Goal: Find specific page/section: Find specific page/section

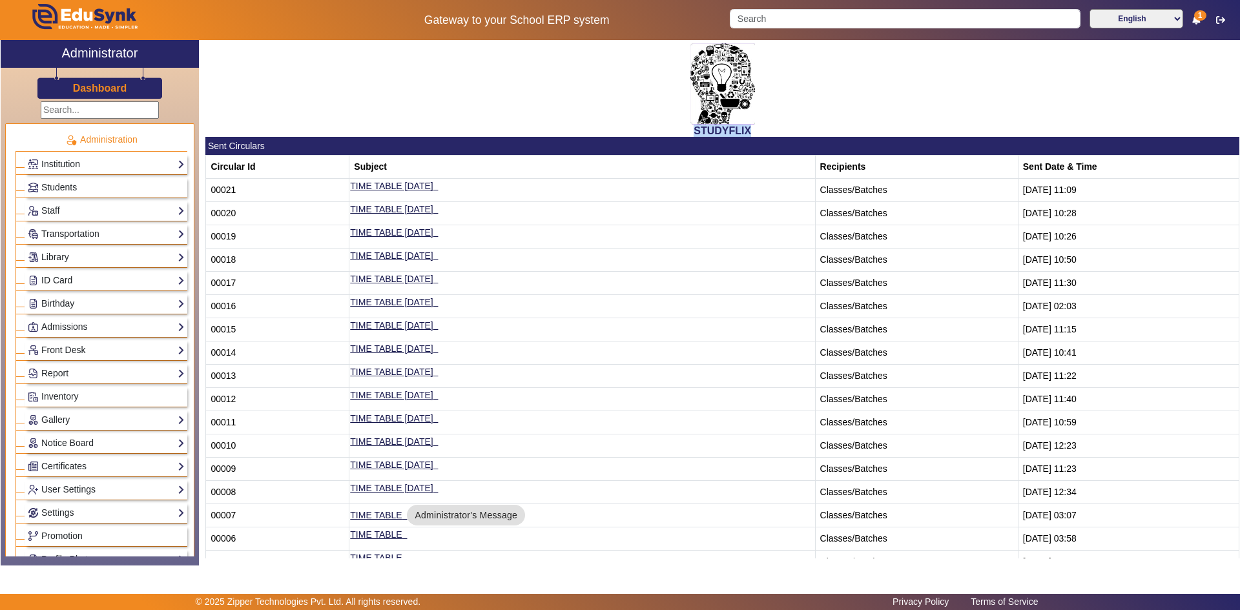
click at [52, 276] on link "ID Card" at bounding box center [106, 280] width 157 height 15
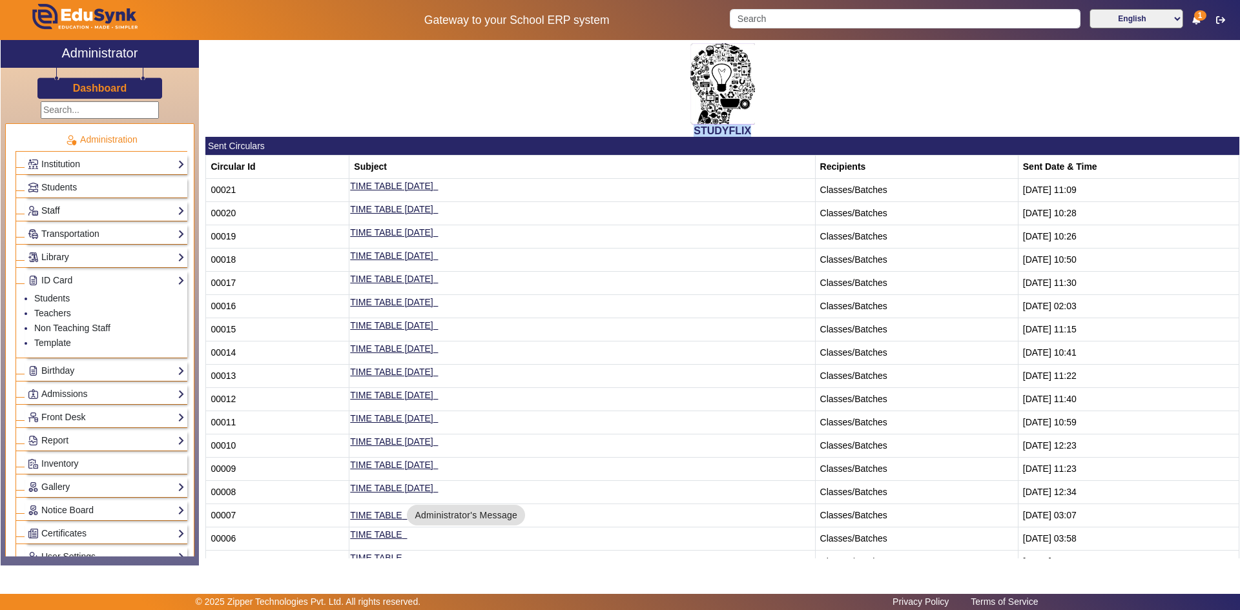
click at [58, 211] on link "Staff" at bounding box center [106, 210] width 157 height 15
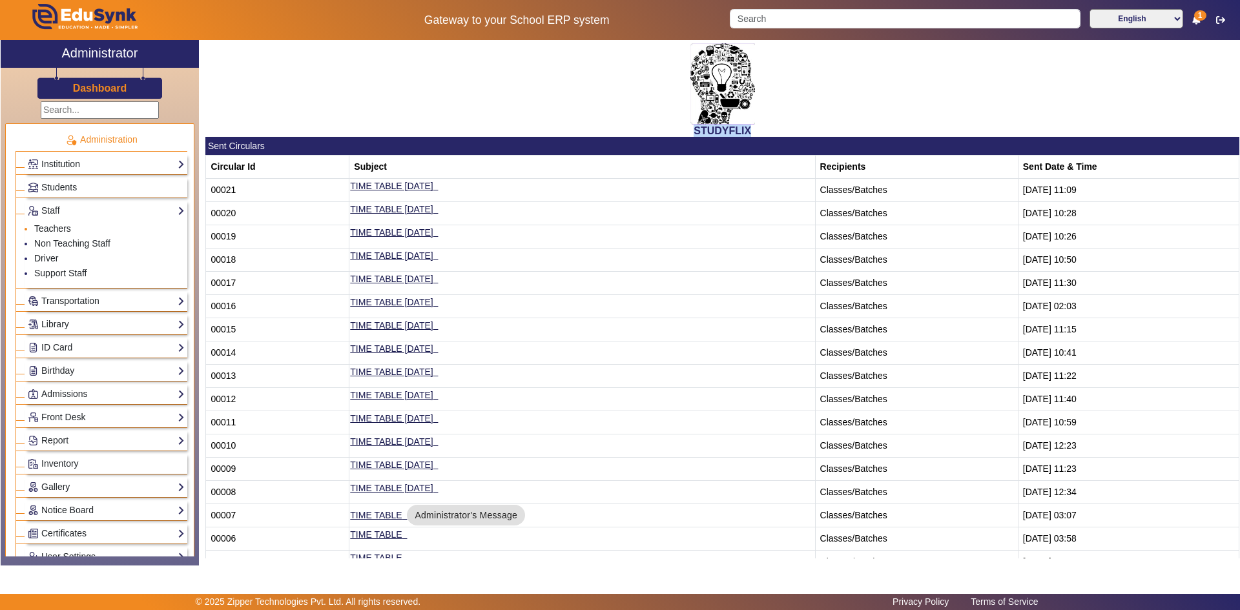
click at [61, 231] on link "Teachers" at bounding box center [52, 228] width 37 height 10
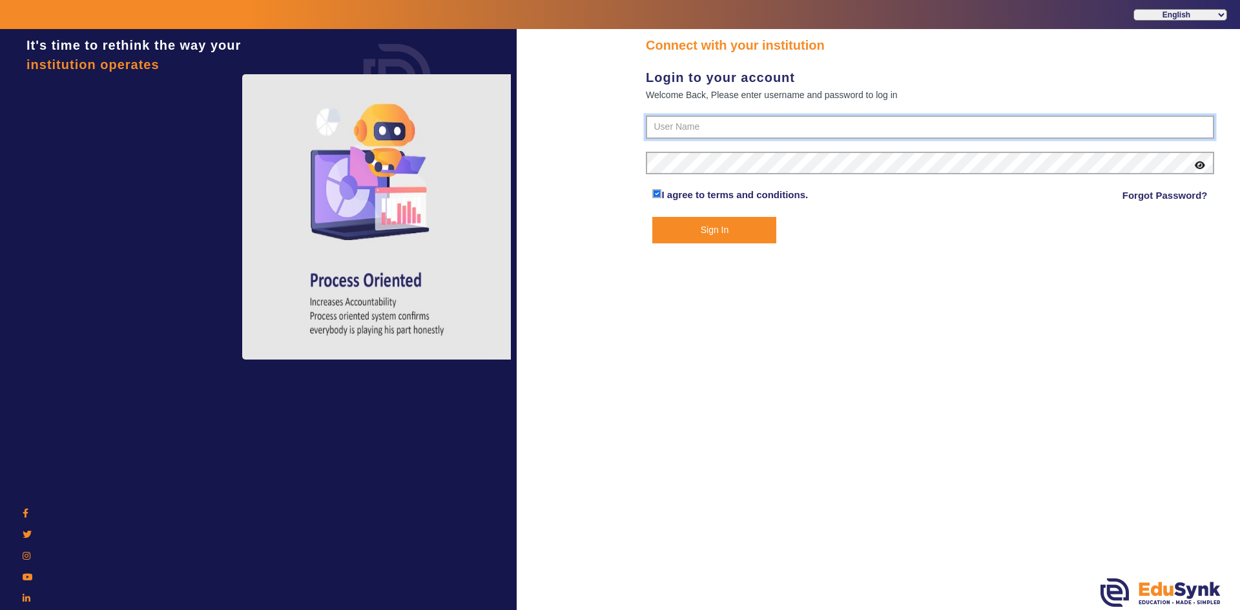
type input "6354922771"
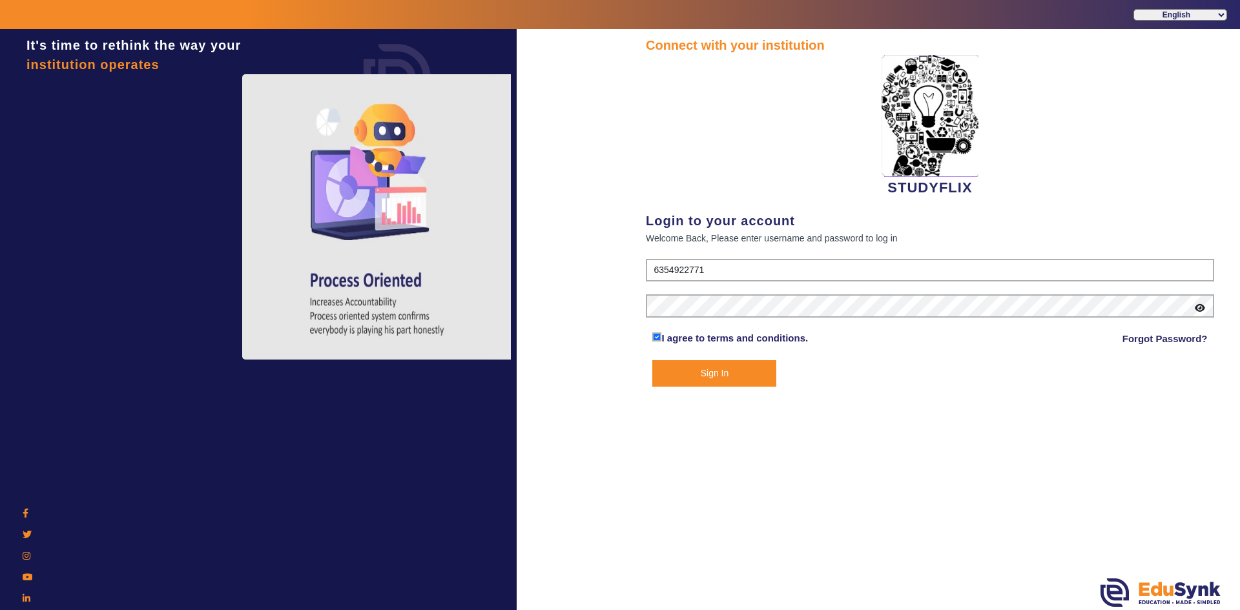
click at [678, 363] on button "Sign In" at bounding box center [714, 373] width 124 height 26
